Goal: Task Accomplishment & Management: Use online tool/utility

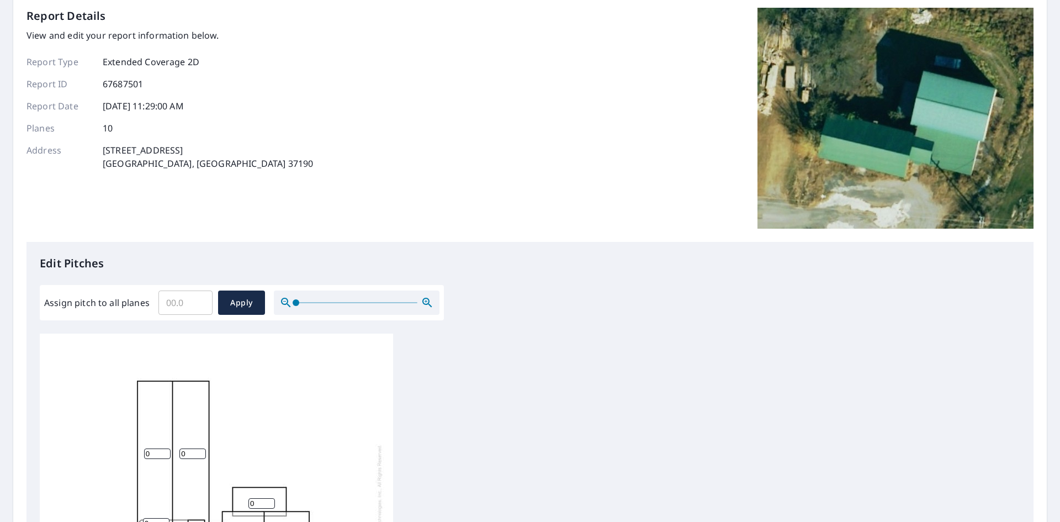
scroll to position [221, 0]
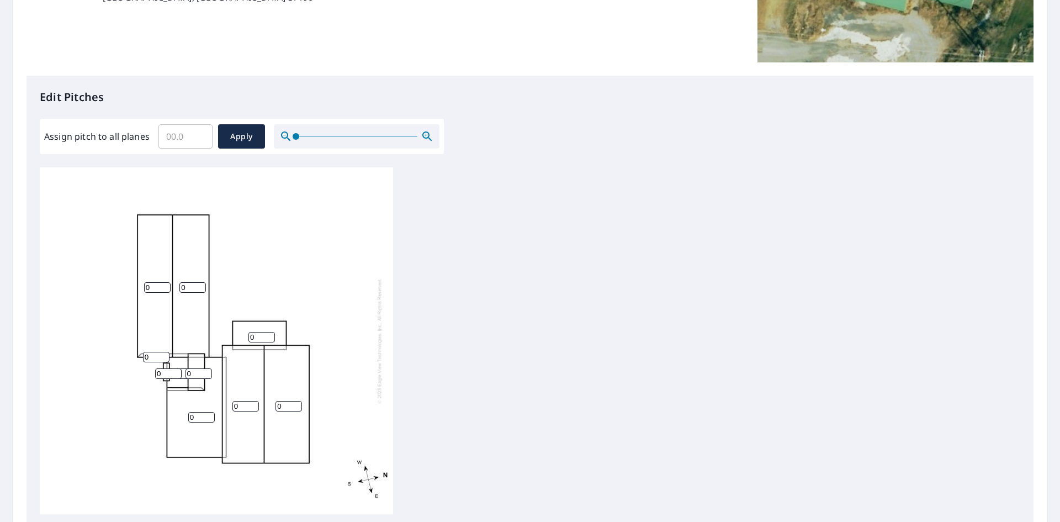
click at [161, 289] on input "0" at bounding box center [157, 287] width 27 height 10
type input "5"
click at [187, 290] on input "0" at bounding box center [192, 287] width 27 height 10
type input "05"
click at [257, 335] on input "0" at bounding box center [261, 337] width 27 height 10
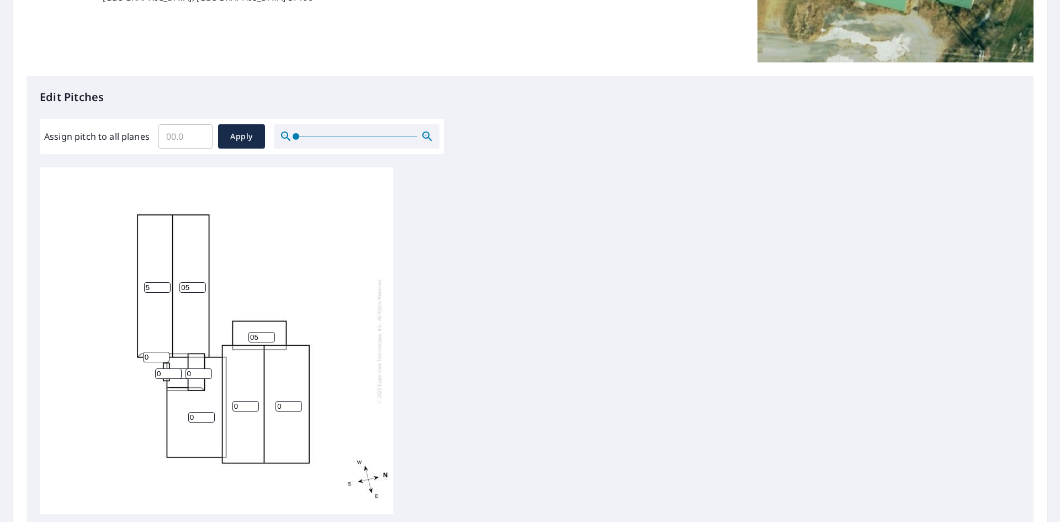
type input "0"
click at [246, 406] on input "0" at bounding box center [245, 406] width 27 height 10
type input "05"
click at [284, 409] on input "0" at bounding box center [289, 406] width 27 height 10
type input "05"
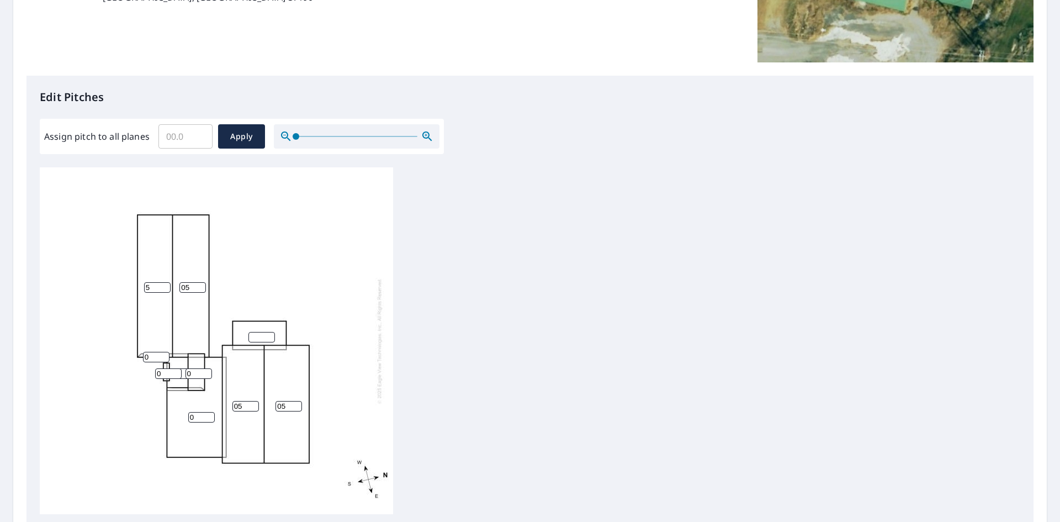
click at [194, 417] on input "0" at bounding box center [201, 417] width 27 height 10
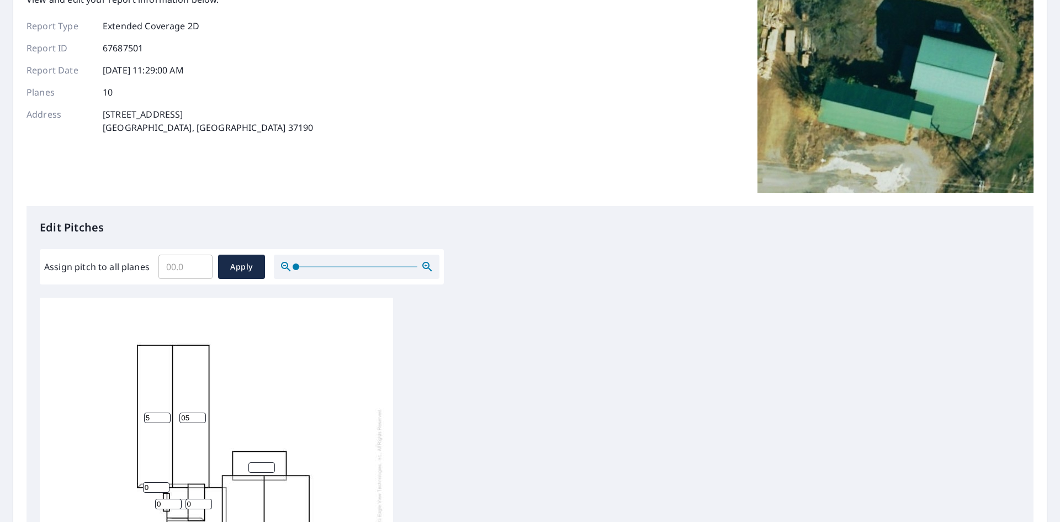
scroll to position [166, 0]
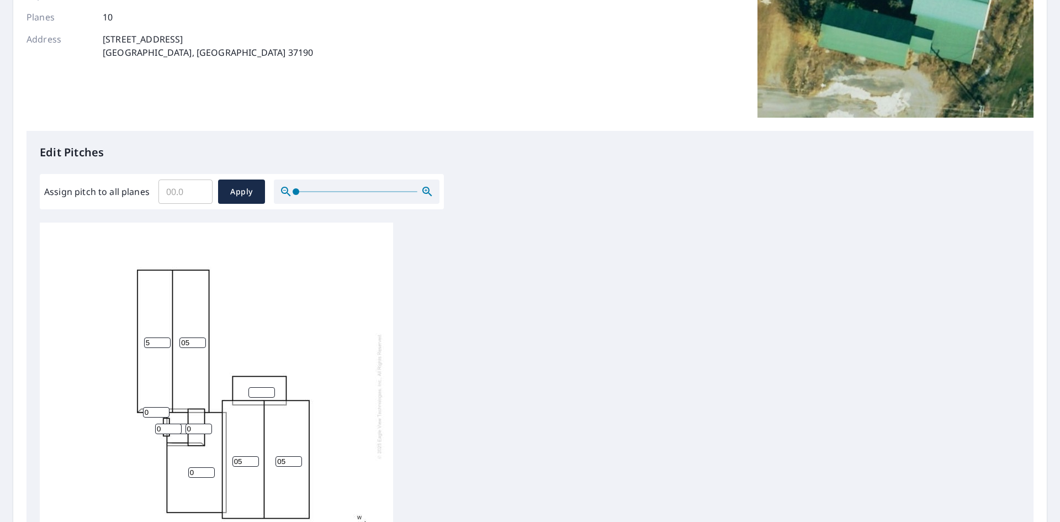
click at [199, 430] on input "0" at bounding box center [199, 429] width 27 height 10
type input "05"
click at [165, 430] on input "0" at bounding box center [168, 429] width 27 height 10
type input "05"
type input "1"
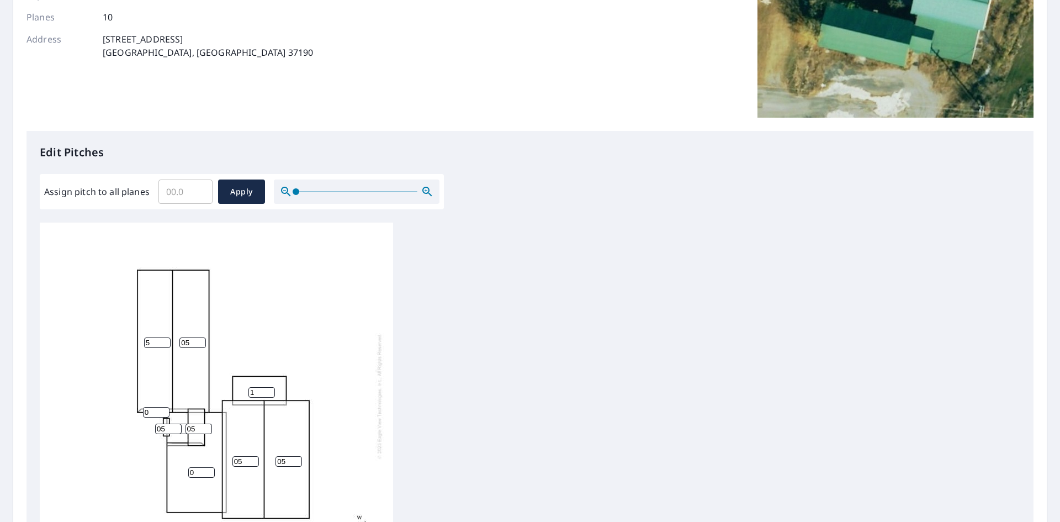
click at [268, 392] on input "1" at bounding box center [261, 392] width 27 height 10
type input "0"
click at [345, 364] on div "05 05 5 05 0 0 0 05 05 0" at bounding box center [216, 396] width 353 height 347
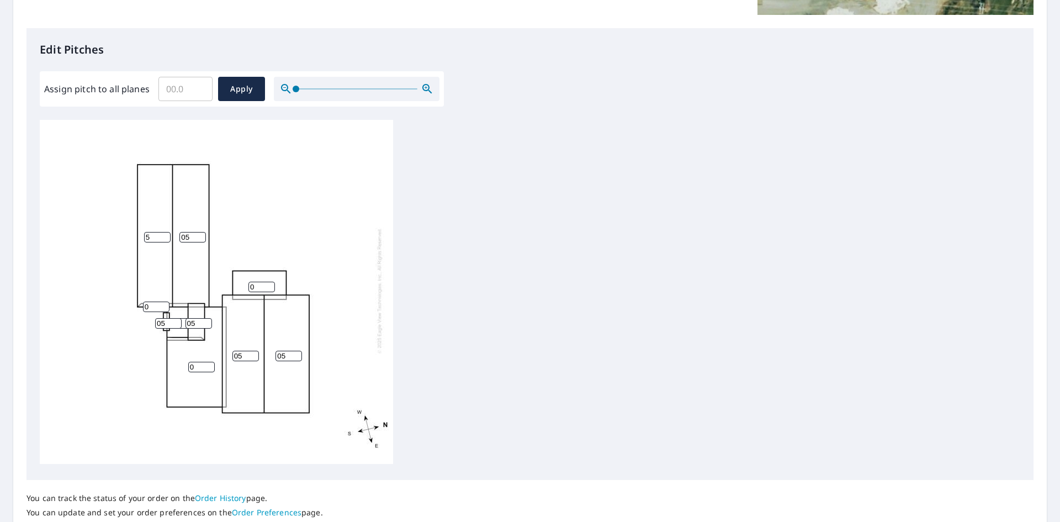
scroll to position [276, 0]
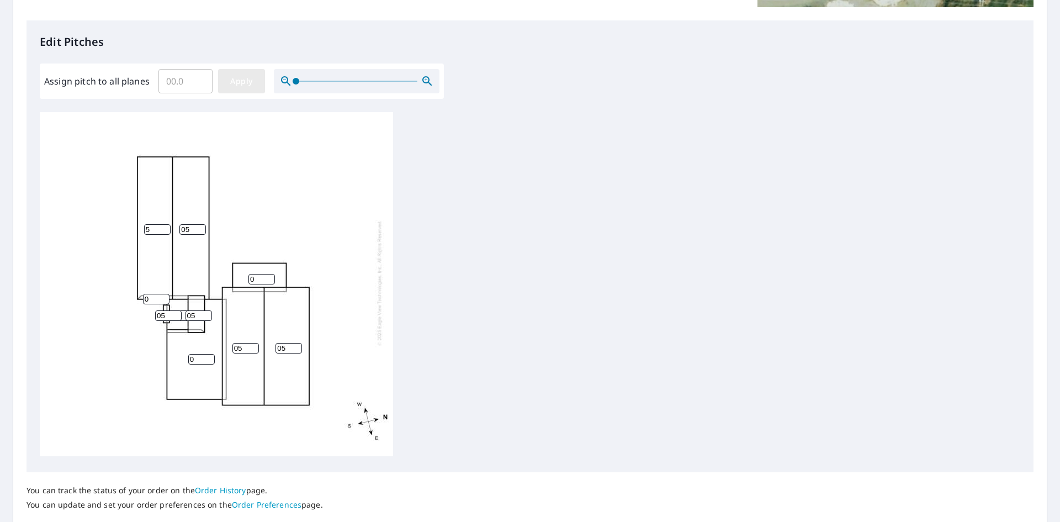
click at [250, 80] on span "Apply" at bounding box center [241, 82] width 29 height 14
click at [152, 224] on input "number" at bounding box center [157, 229] width 27 height 10
type input "5"
click at [192, 224] on input "number" at bounding box center [192, 229] width 27 height 10
type input "5"
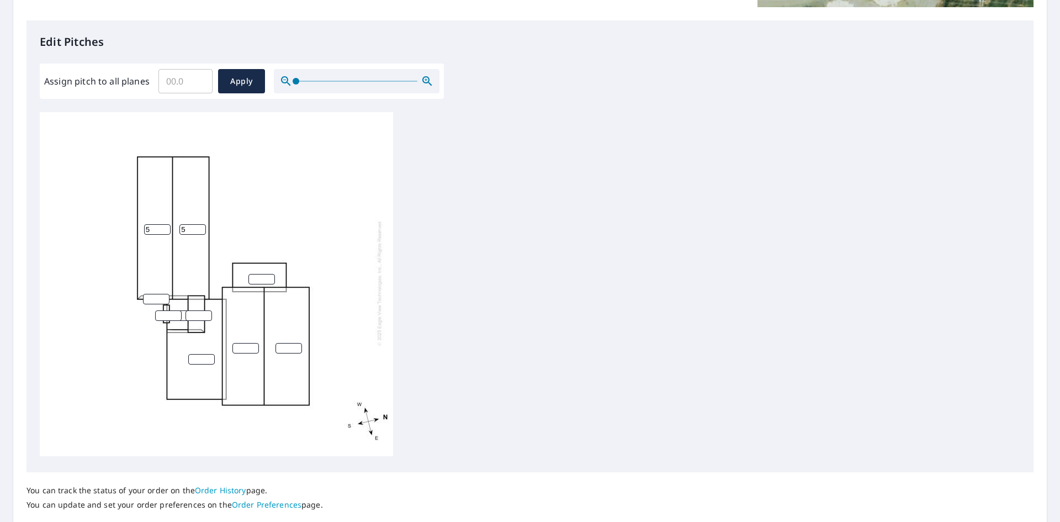
click at [258, 274] on input "number" at bounding box center [261, 279] width 27 height 10
type input "0"
click at [283, 343] on input "number" at bounding box center [289, 348] width 27 height 10
type input "5"
click at [245, 343] on input "number" at bounding box center [245, 348] width 27 height 10
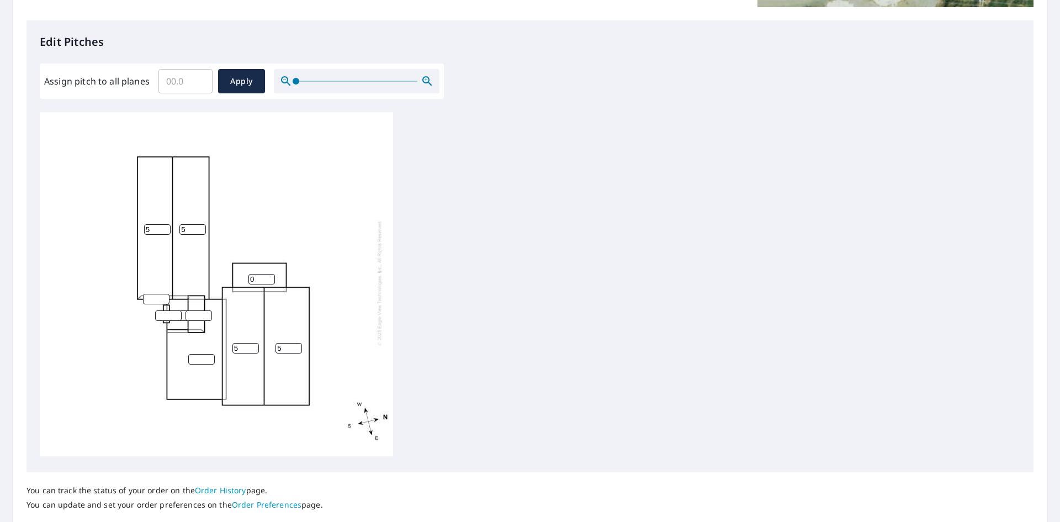
type input "5"
click at [203, 354] on input "number" at bounding box center [201, 359] width 27 height 10
type input "0"
click at [197, 310] on input "number" at bounding box center [199, 315] width 27 height 10
type input "5"
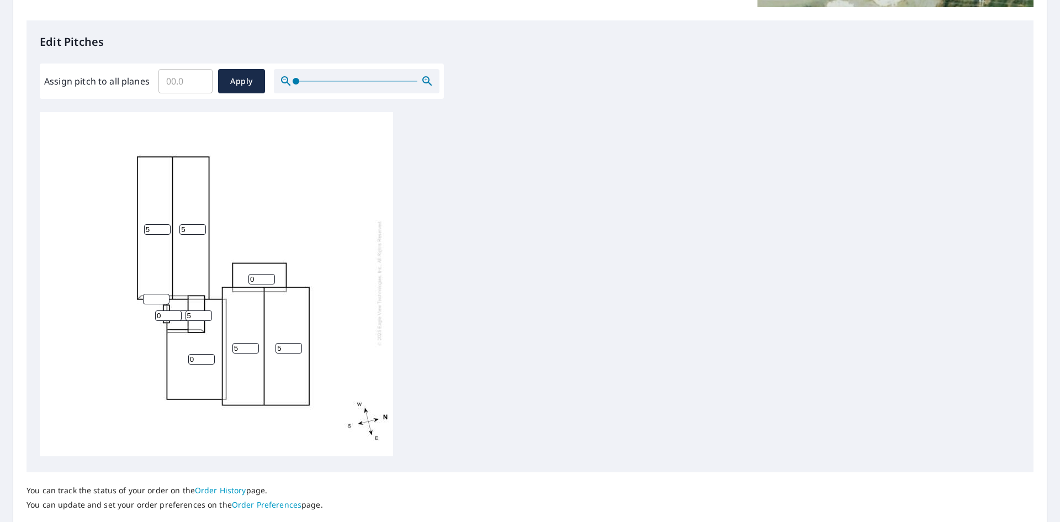
click at [173, 310] on input "0" at bounding box center [168, 315] width 27 height 10
type input "05"
click at [158, 294] on input "number" at bounding box center [156, 299] width 27 height 10
type input "5"
click at [134, 343] on div "5 5 5 5 0 0 5 05 5" at bounding box center [216, 282] width 353 height 347
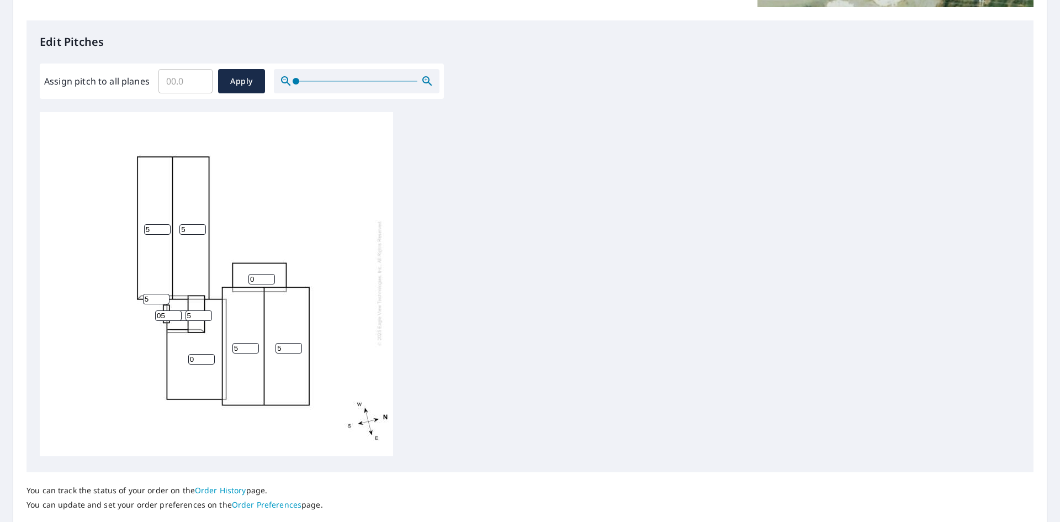
scroll to position [352, 0]
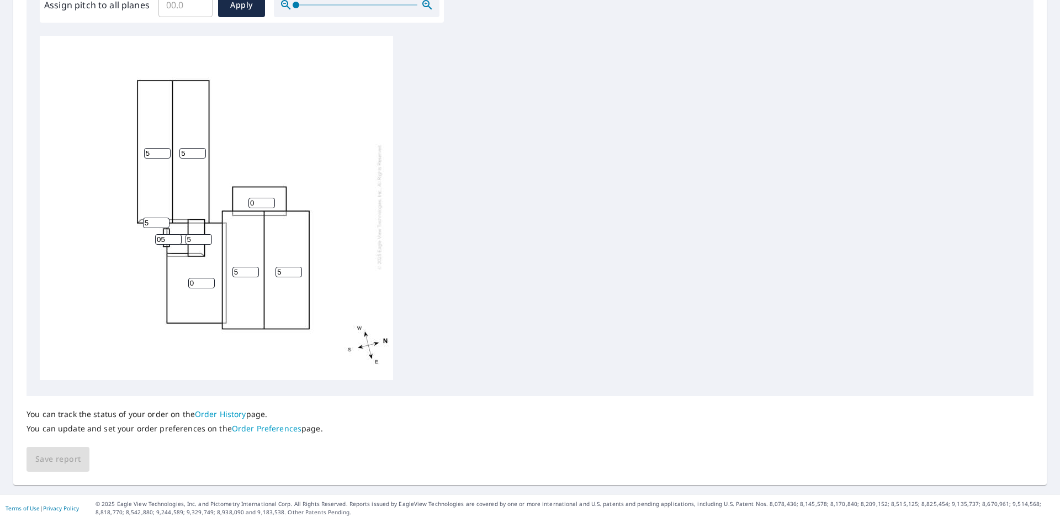
click at [161, 234] on input "05" at bounding box center [168, 239] width 27 height 10
type input "5"
click at [348, 246] on div "5 5 5 5 0 0 5 5 5" at bounding box center [216, 206] width 353 height 347
click at [154, 148] on input "5" at bounding box center [157, 153] width 27 height 10
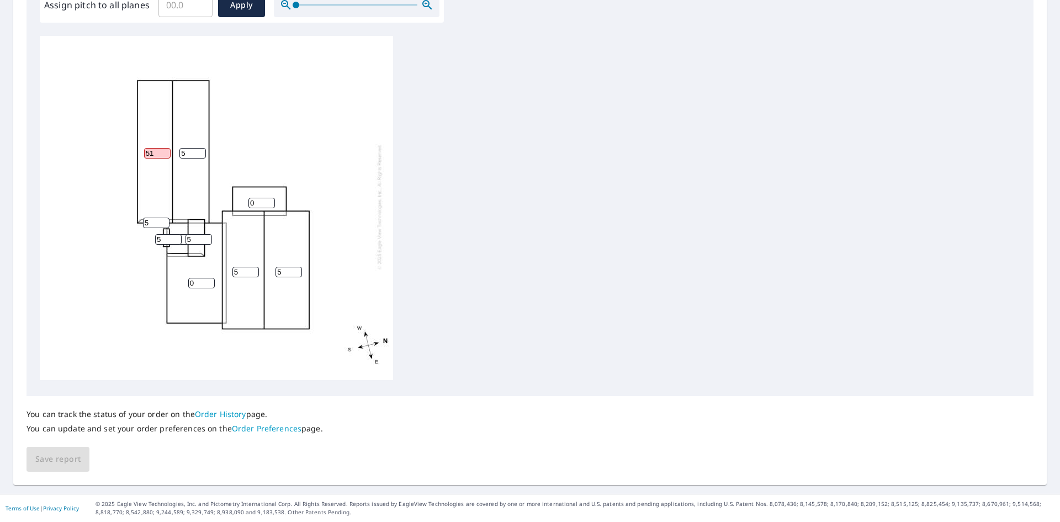
type input "5"
click at [368, 460] on div "You can track the status of your order on the Order History page. You can updat…" at bounding box center [530, 434] width 1007 height 76
click at [525, 410] on div "You can track the status of your order on the Order History page. You can updat…" at bounding box center [530, 434] width 1007 height 76
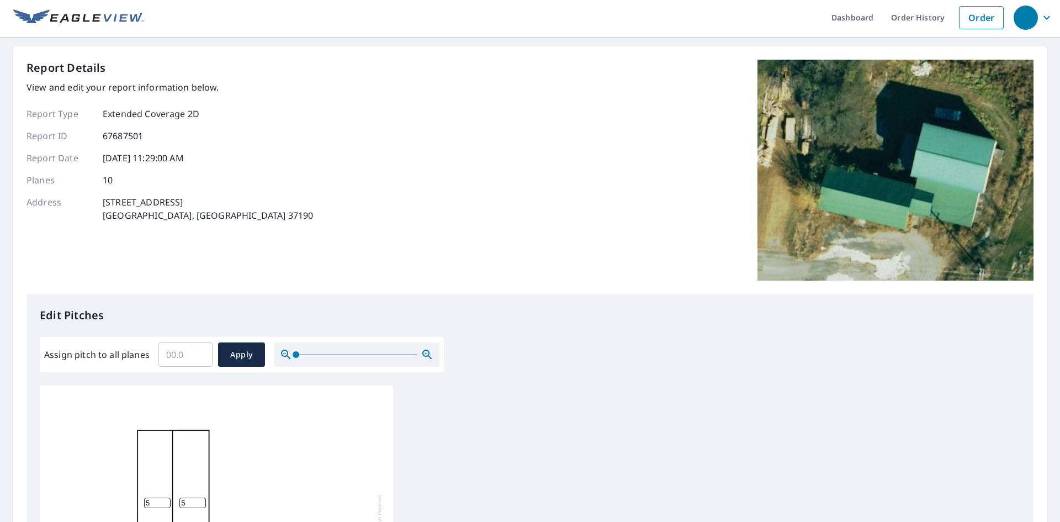
scroll to position [0, 0]
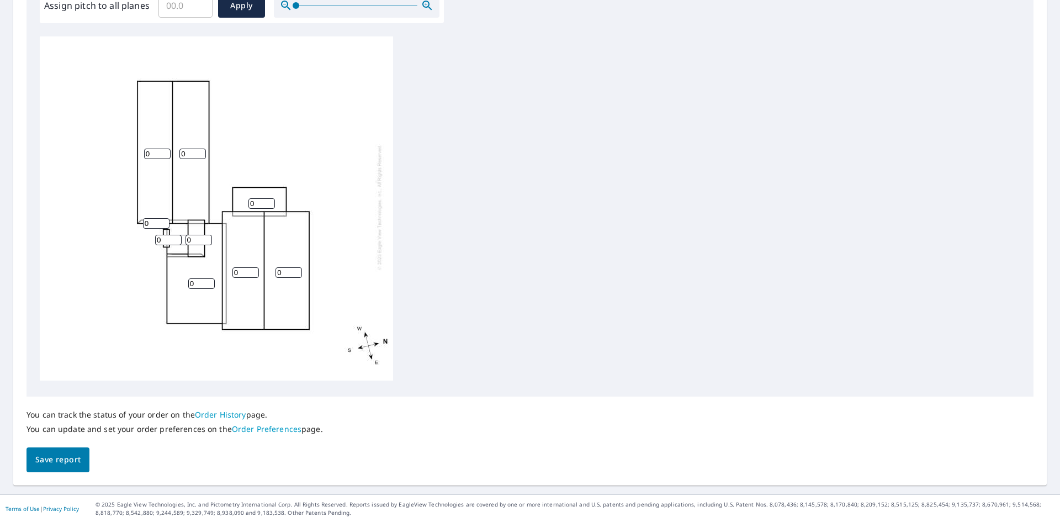
scroll to position [352, 0]
click at [151, 148] on input "0" at bounding box center [157, 153] width 27 height 10
type input "05"
click at [192, 148] on input "0" at bounding box center [192, 153] width 27 height 10
type input "05"
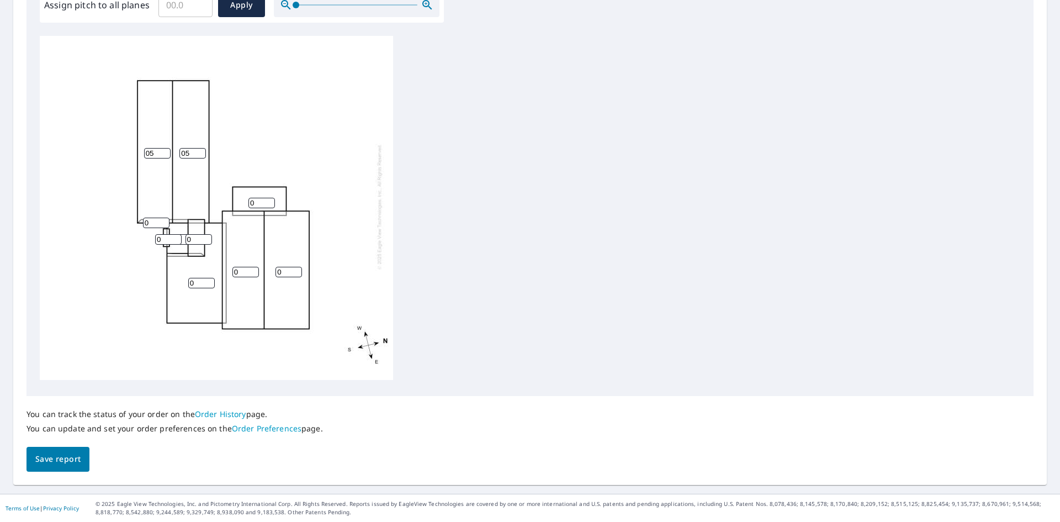
click at [257, 198] on input "0" at bounding box center [261, 203] width 27 height 10
click at [283, 267] on input "0" at bounding box center [289, 272] width 27 height 10
type input "05"
click at [250, 267] on input "1" at bounding box center [245, 272] width 27 height 10
click at [241, 267] on input "1" at bounding box center [245, 272] width 27 height 10
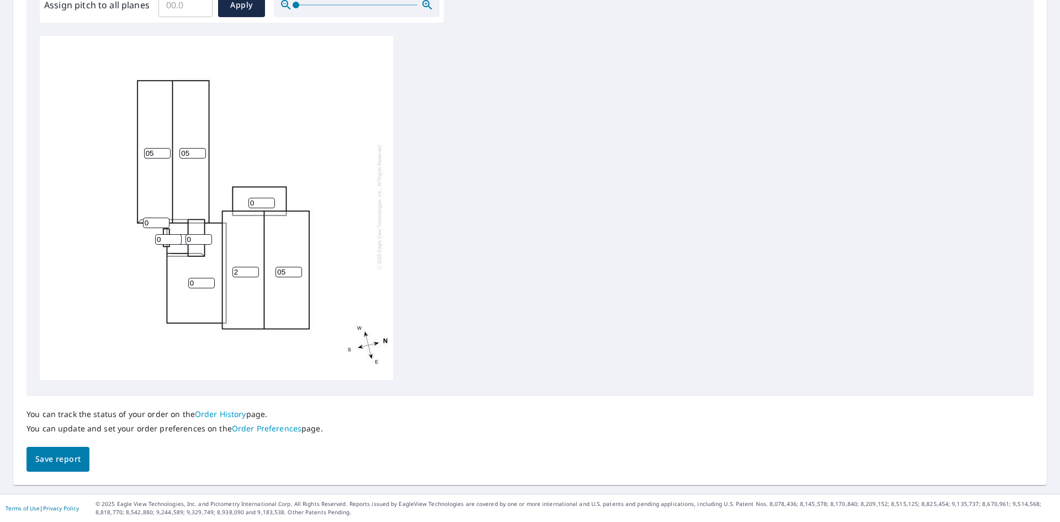
click at [255, 267] on input "2" at bounding box center [245, 272] width 27 height 10
click at [255, 267] on input "3" at bounding box center [245, 272] width 27 height 10
click at [255, 267] on input "4" at bounding box center [245, 272] width 27 height 10
type input "5"
click at [255, 267] on input "5" at bounding box center [245, 272] width 27 height 10
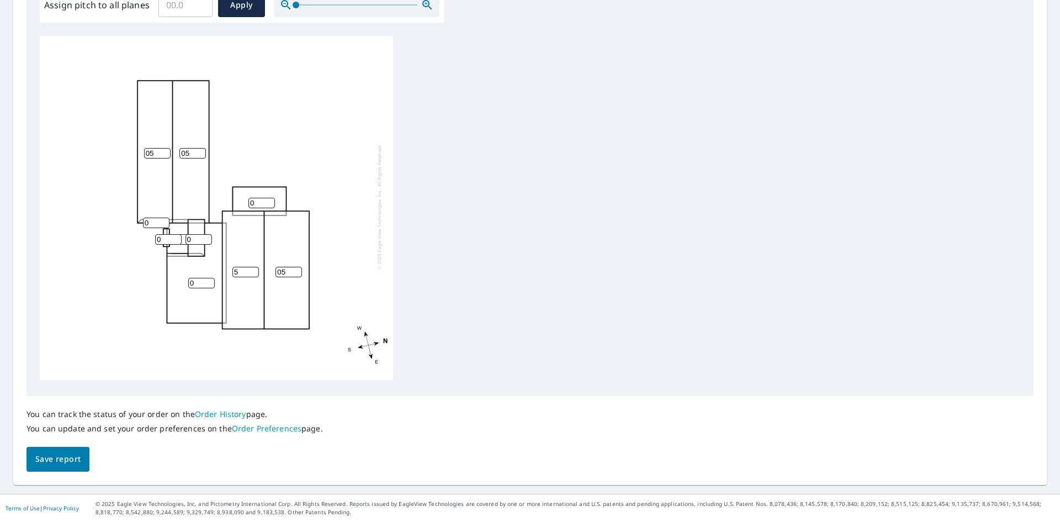
click at [199, 278] on input "0" at bounding box center [201, 283] width 27 height 10
click at [199, 234] on input "0" at bounding box center [199, 239] width 27 height 10
type input "05"
click at [172, 234] on input "1" at bounding box center [168, 239] width 27 height 10
type input "1"
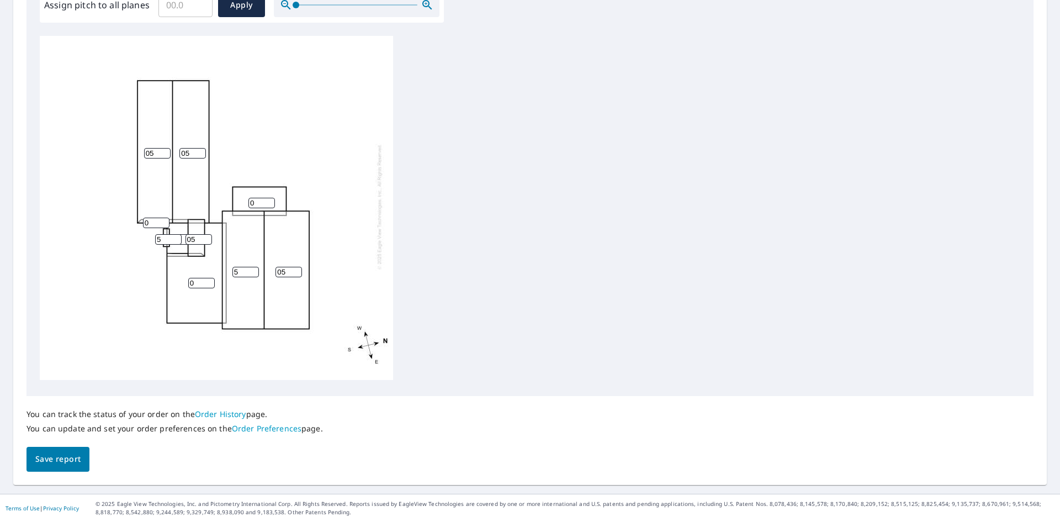
type input "5"
click at [157, 218] on input "0" at bounding box center [156, 223] width 27 height 10
type input "05"
click at [67, 456] on span "Save report" at bounding box center [57, 459] width 45 height 14
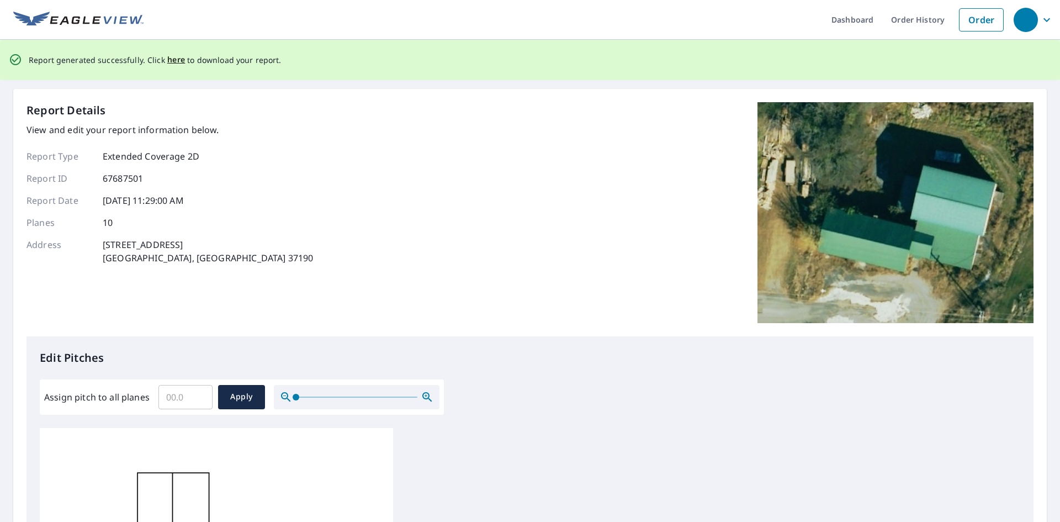
scroll to position [0, 0]
click at [173, 60] on span "here" at bounding box center [176, 61] width 18 height 14
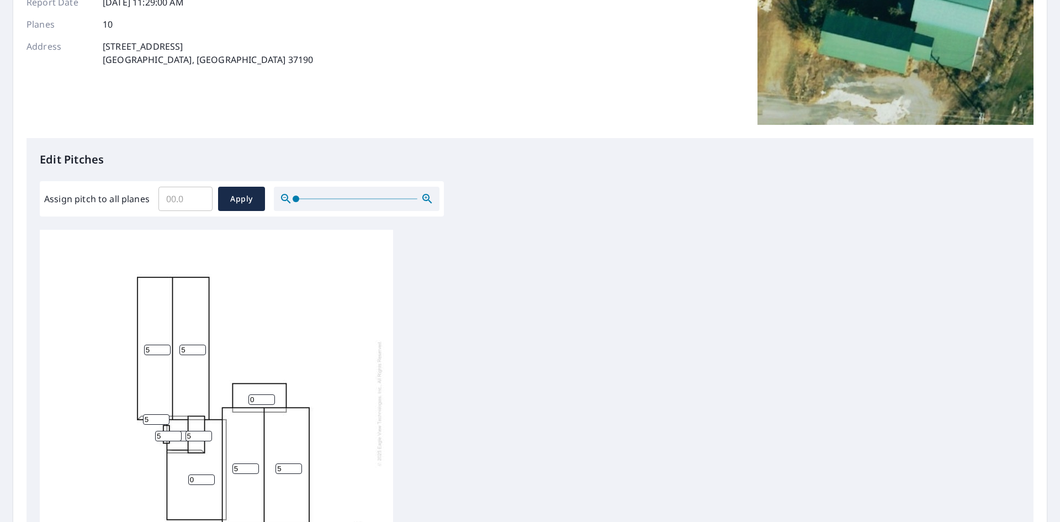
scroll to position [276, 0]
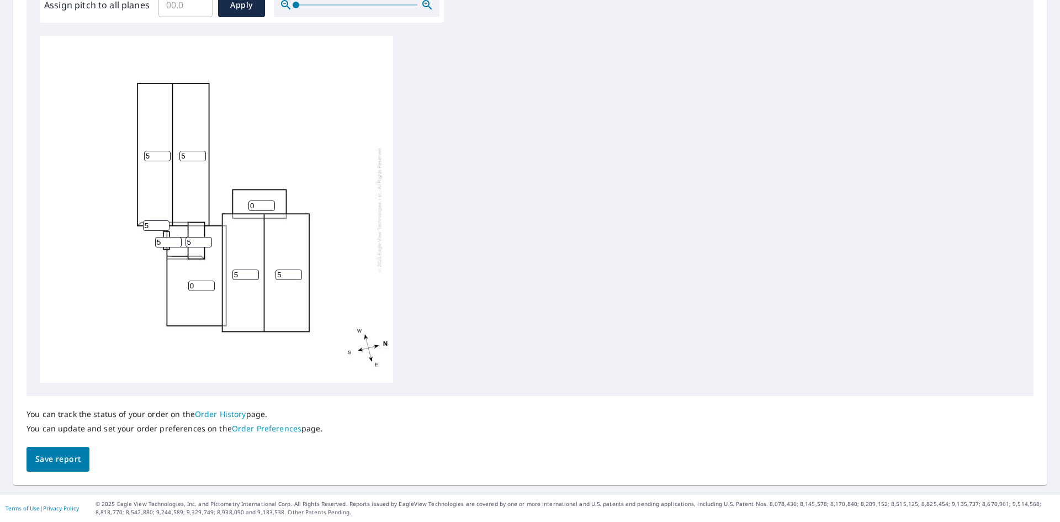
click at [160, 158] on input "5" at bounding box center [157, 156] width 27 height 10
drag, startPoint x: 153, startPoint y: 156, endPoint x: 136, endPoint y: 155, distance: 17.7
click at [136, 155] on div "5 5 5 5 0 0 0 5 5 5" at bounding box center [216, 209] width 353 height 347
type input "4"
click at [178, 153] on div "5 5 4 5 0 0 0 5 5 5" at bounding box center [216, 209] width 353 height 347
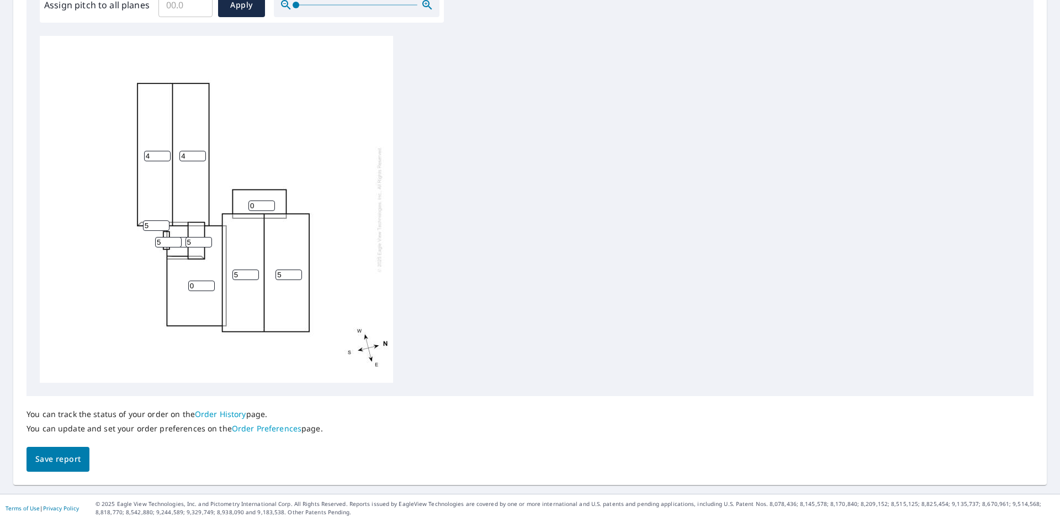
type input "4"
drag, startPoint x: 257, startPoint y: 205, endPoint x: 244, endPoint y: 202, distance: 13.8
click at [244, 202] on div "5 4 4 5 0 0 0 5 5 5" at bounding box center [216, 209] width 353 height 347
type input "4"
drag, startPoint x: 152, startPoint y: 154, endPoint x: 144, endPoint y: 152, distance: 7.9
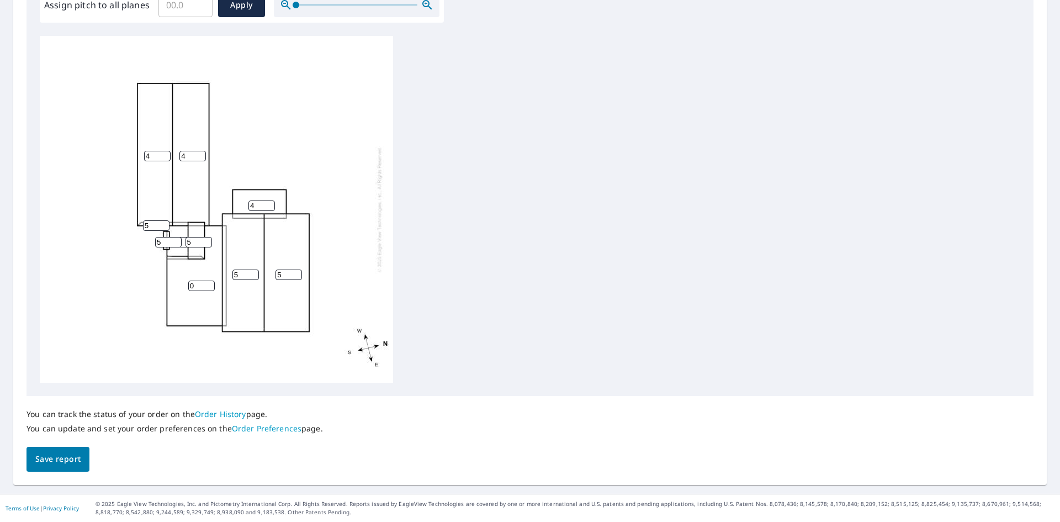
click at [144, 152] on input "4" at bounding box center [157, 156] width 27 height 10
type input "7"
click at [186, 156] on input "4" at bounding box center [192, 156] width 27 height 10
type input "4"
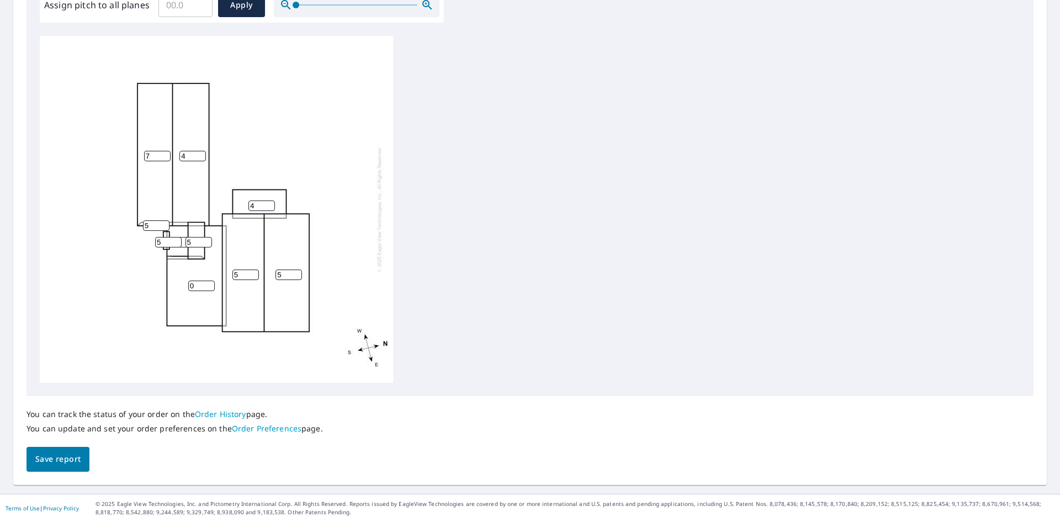
scroll to position [352, 0]
type input "7"
drag, startPoint x: 153, startPoint y: 226, endPoint x: 139, endPoint y: 226, distance: 14.4
click at [139, 226] on div "5 7 7 5 0 4 0 5 5 5" at bounding box center [216, 209] width 353 height 347
type input "7"
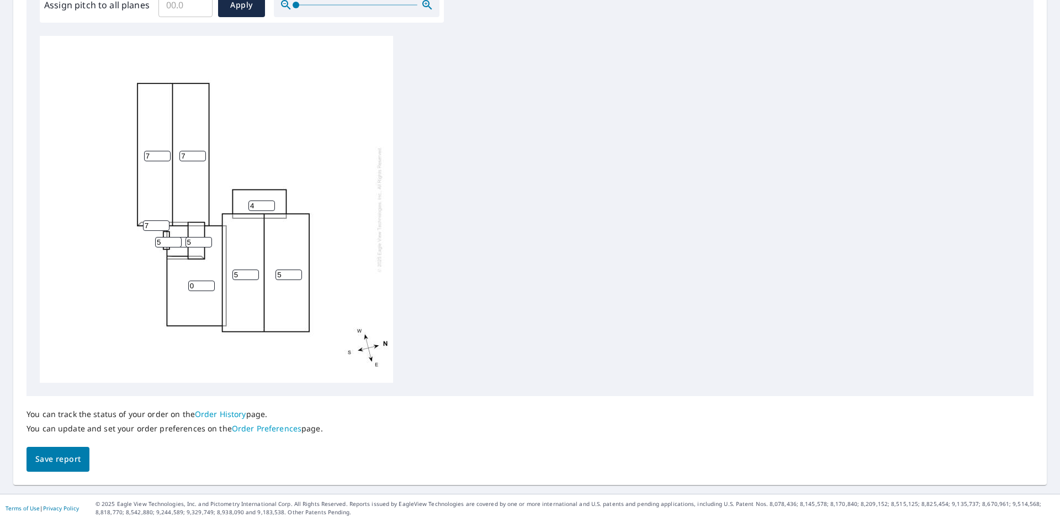
drag, startPoint x: 162, startPoint y: 244, endPoint x: 151, endPoint y: 242, distance: 10.6
click at [151, 242] on div "5 7 7 5 0 4 0 5 5 7" at bounding box center [216, 209] width 353 height 347
type input "7"
drag, startPoint x: 188, startPoint y: 241, endPoint x: 179, endPoint y: 241, distance: 8.8
click at [179, 241] on div "5 7 7 5 0 4 0 5 7 7" at bounding box center [216, 209] width 353 height 347
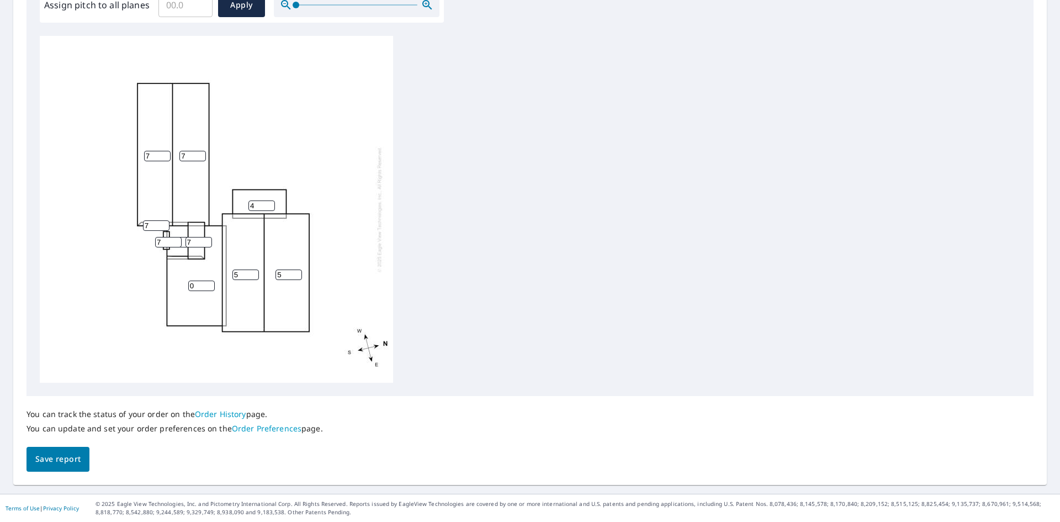
type input "7"
click at [195, 284] on input "0" at bounding box center [201, 285] width 27 height 10
drag, startPoint x: 195, startPoint y: 284, endPoint x: 186, endPoint y: 283, distance: 9.4
click at [186, 283] on div "5 7 7 5 0 4 0 7 7 7" at bounding box center [216, 209] width 353 height 347
type input "4"
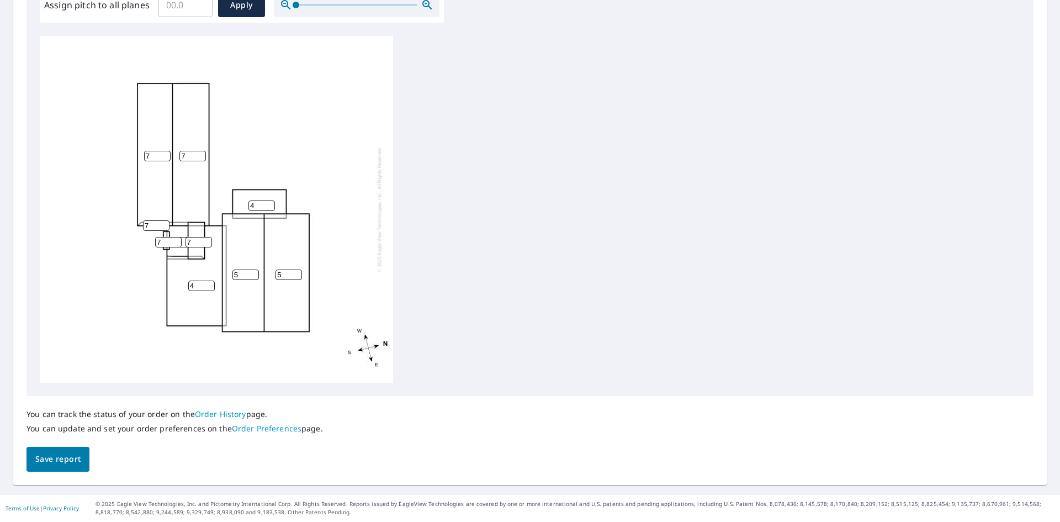
drag, startPoint x: 240, startPoint y: 272, endPoint x: 230, endPoint y: 272, distance: 9.9
click at [230, 272] on div "5 7 7 5 4 4 0 7 7 7" at bounding box center [216, 209] width 353 height 347
type input "4"
drag, startPoint x: 285, startPoint y: 276, endPoint x: 268, endPoint y: 273, distance: 17.9
click at [268, 273] on div "5 7 7 4 4 4 0 7 7 7" at bounding box center [216, 209] width 353 height 347
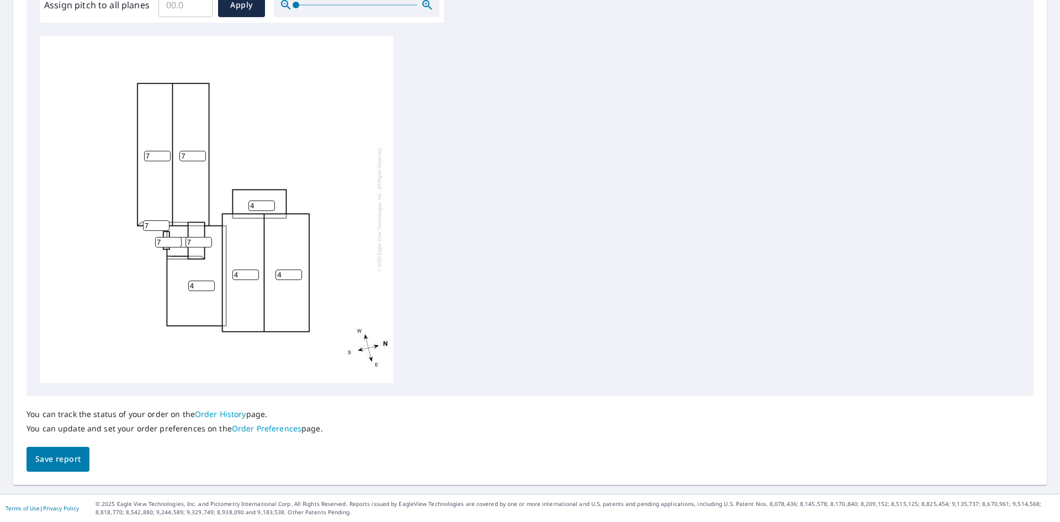
type input "4"
click at [406, 299] on div "4 7 7 4 4 4 0 7 7 7" at bounding box center [530, 209] width 981 height 347
click at [76, 457] on span "Save report" at bounding box center [57, 459] width 45 height 14
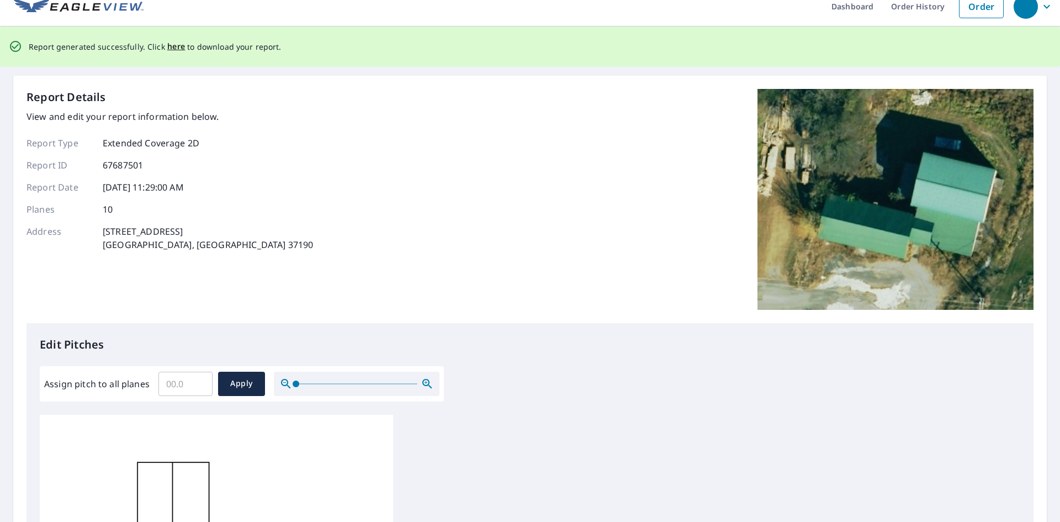
scroll to position [0, 0]
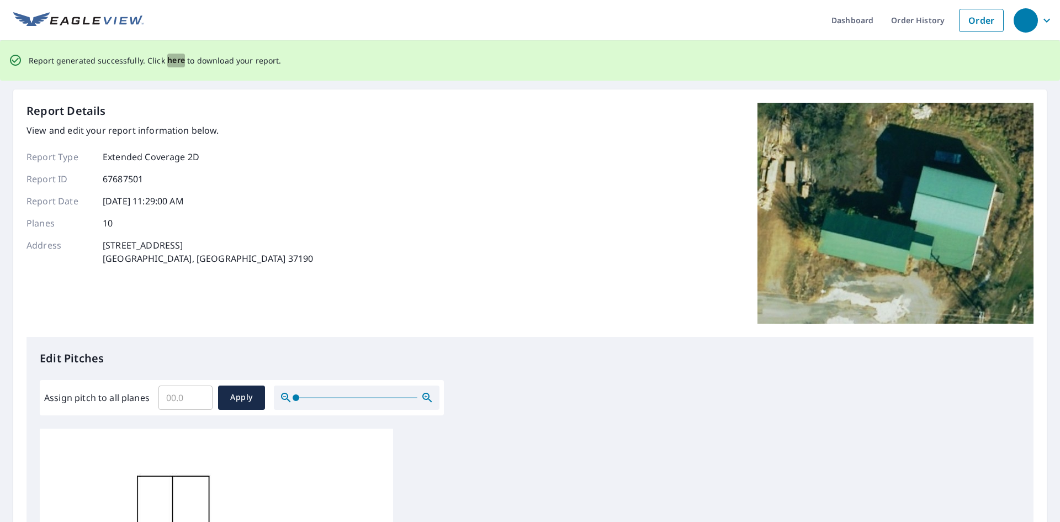
click at [173, 60] on span "here" at bounding box center [176, 61] width 18 height 14
